Goal: Task Accomplishment & Management: Use online tool/utility

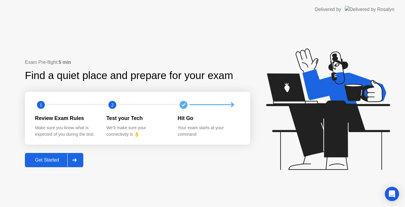
click at [48, 159] on div "Get Started" at bounding box center [47, 159] width 41 height 5
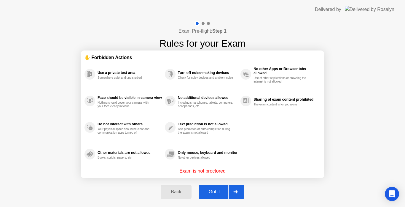
click at [215, 190] on div "Got it" at bounding box center [215, 191] width 28 height 5
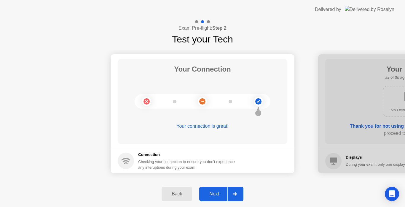
click at [216, 192] on div "Next" at bounding box center [214, 193] width 26 height 5
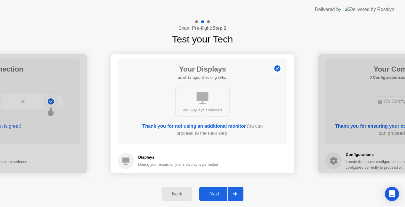
click at [216, 192] on div "Next" at bounding box center [214, 193] width 26 height 5
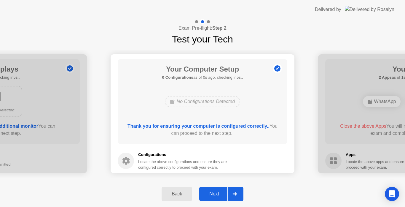
click at [216, 192] on div "Next" at bounding box center [214, 193] width 26 height 5
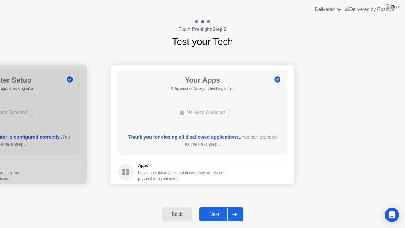
click at [213, 206] on div "Next" at bounding box center [214, 214] width 26 height 5
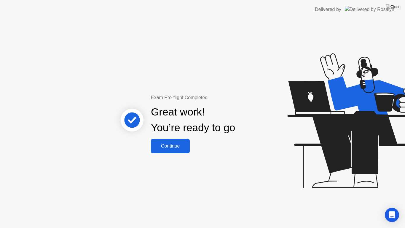
click at [176, 146] on div "Continue" at bounding box center [170, 145] width 35 height 5
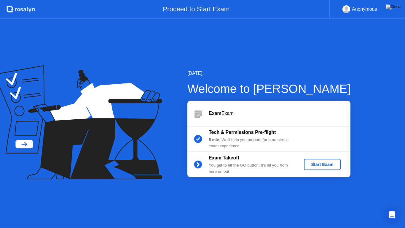
click at [314, 163] on div "Start Exam" at bounding box center [322, 164] width 32 height 5
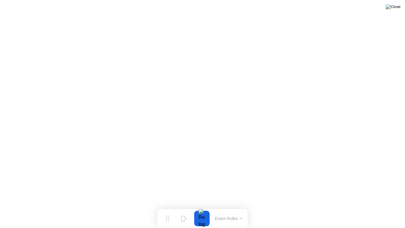
click at [398, 5] on img at bounding box center [393, 6] width 15 height 5
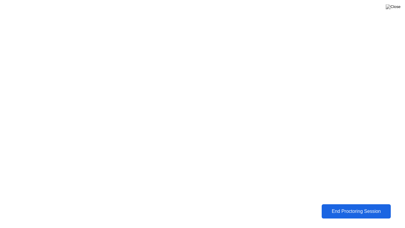
click at [343, 206] on div "End Proctoring Session" at bounding box center [357, 211] width 66 height 5
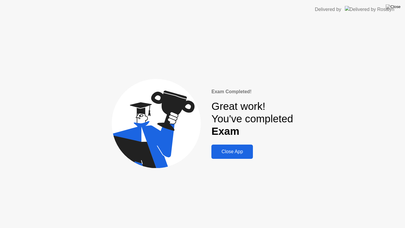
click at [239, 153] on div "Close App" at bounding box center [232, 151] width 38 height 5
